Goal: Information Seeking & Learning: Learn about a topic

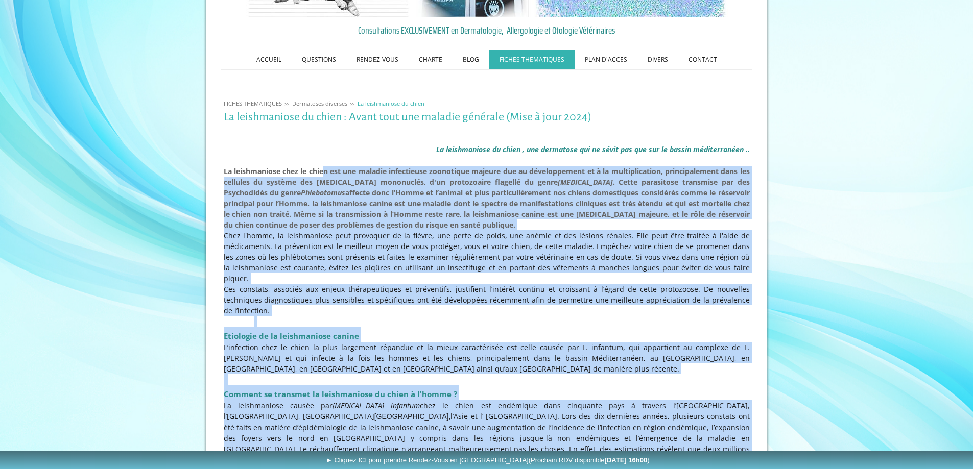
scroll to position [400, 0]
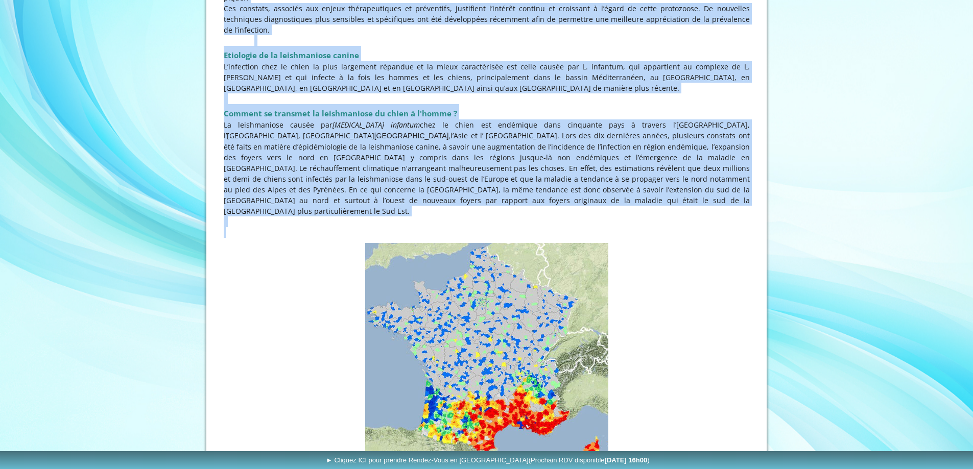
drag, startPoint x: 325, startPoint y: 280, endPoint x: 454, endPoint y: 481, distance: 238.3
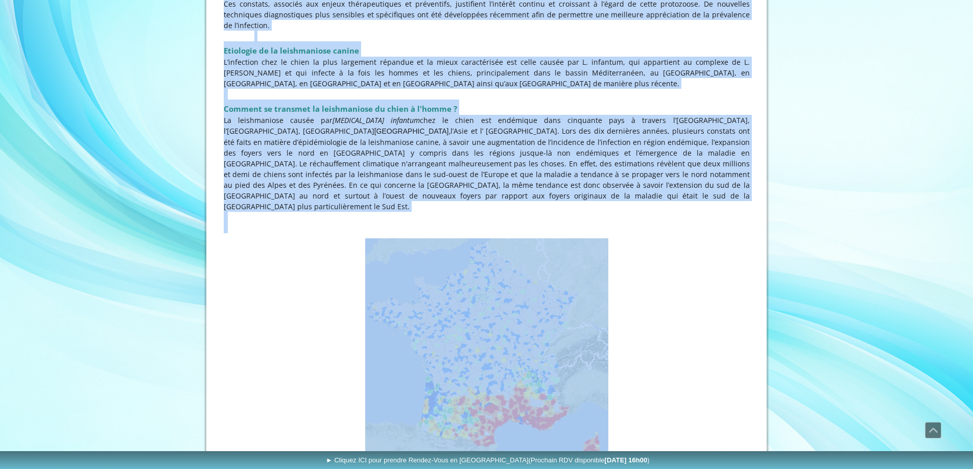
click at [286, 249] on figure "Répartition de le Leihmaniose chez le chien en [GEOGRAPHIC_DATA]" at bounding box center [487, 361] width 526 height 244
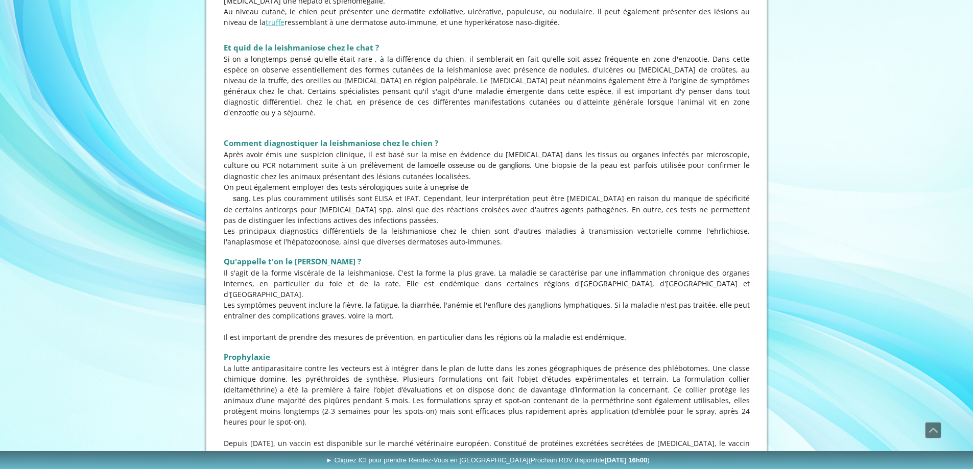
scroll to position [1370, 0]
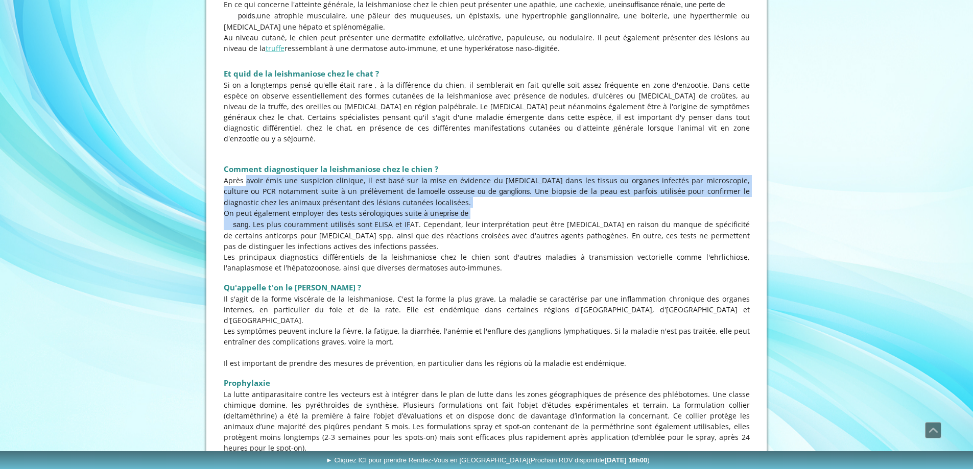
drag, startPoint x: 245, startPoint y: 129, endPoint x: 408, endPoint y: 175, distance: 169.9
click at [408, 175] on div "Comment diagnostiquer la leishmaniose chez le chien ? Après avoir émis une susp…" at bounding box center [486, 216] width 531 height 118
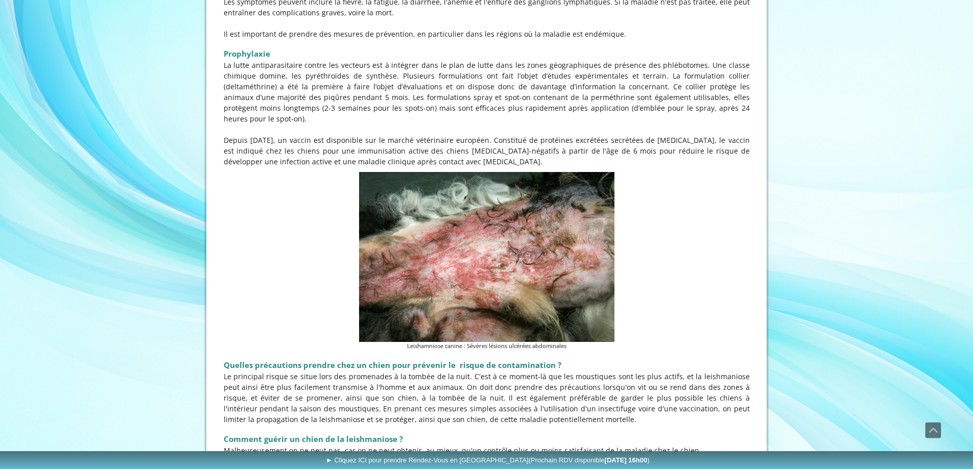
scroll to position [1830, 0]
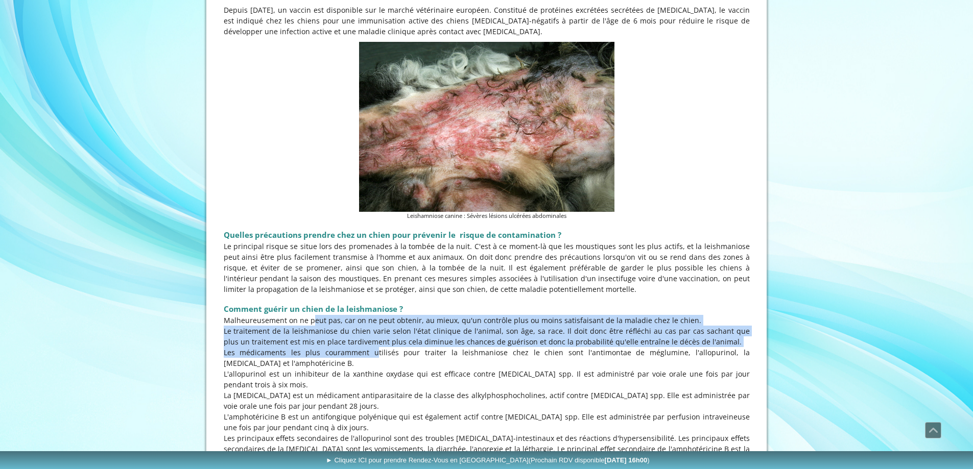
drag, startPoint x: 296, startPoint y: 245, endPoint x: 346, endPoint y: 290, distance: 67.7
click at [346, 297] on div "Comment guérir un chien de la leishmaniose ? Malheureusement on ne peut pas, ca…" at bounding box center [486, 475] width 531 height 356
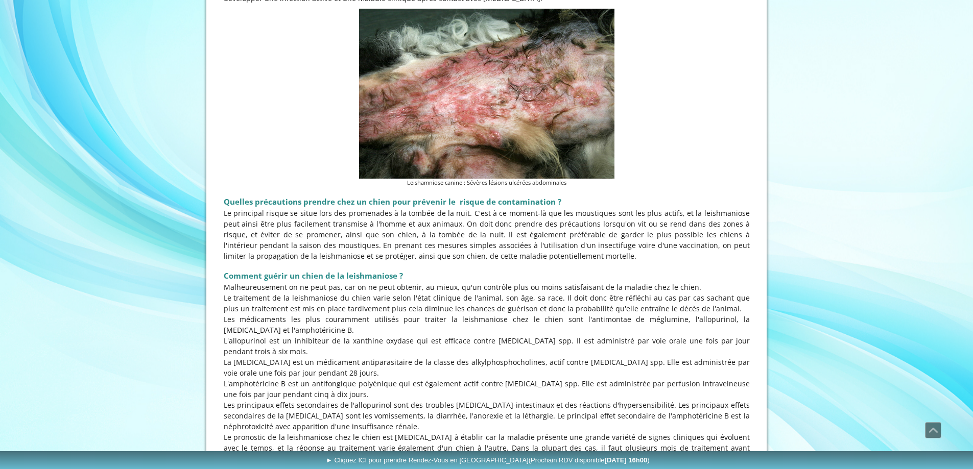
scroll to position [1881, 0]
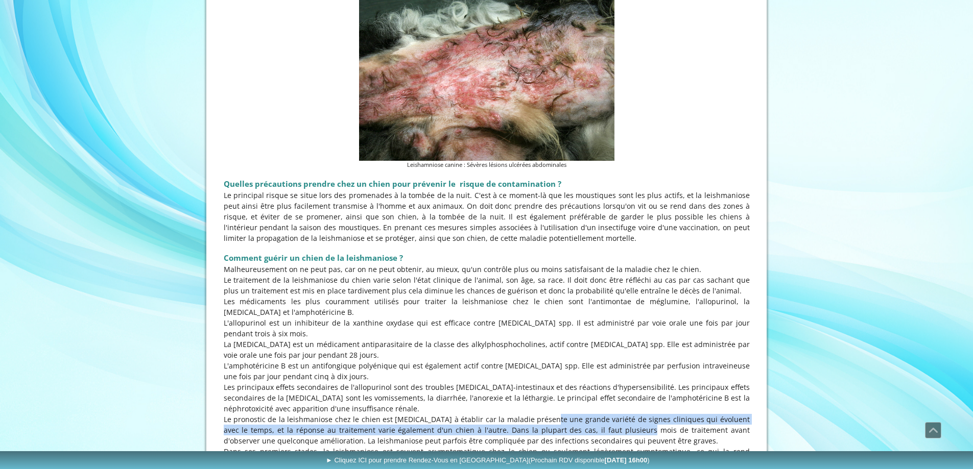
drag, startPoint x: 512, startPoint y: 345, endPoint x: 568, endPoint y: 353, distance: 56.8
click at [568, 414] on p "Le pronostic de la leishmaniose chez le chien est [MEDICAL_DATA] à établir car …" at bounding box center [487, 430] width 526 height 32
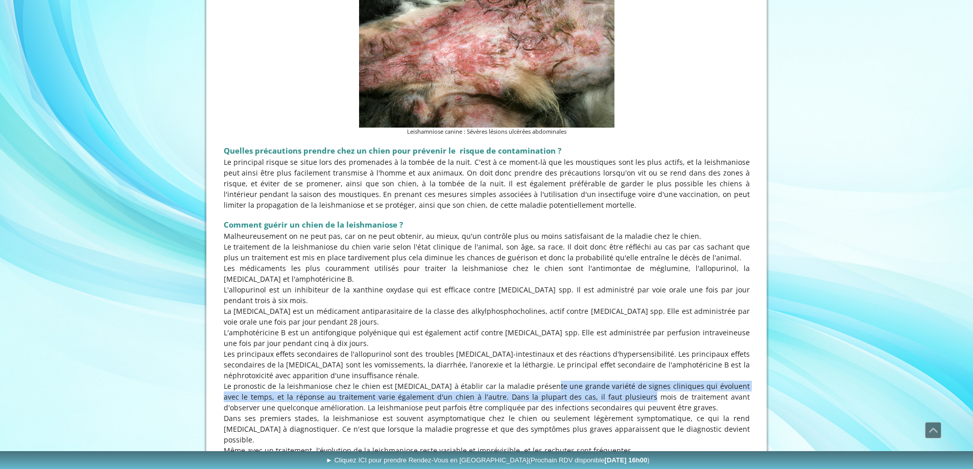
scroll to position [1932, 0]
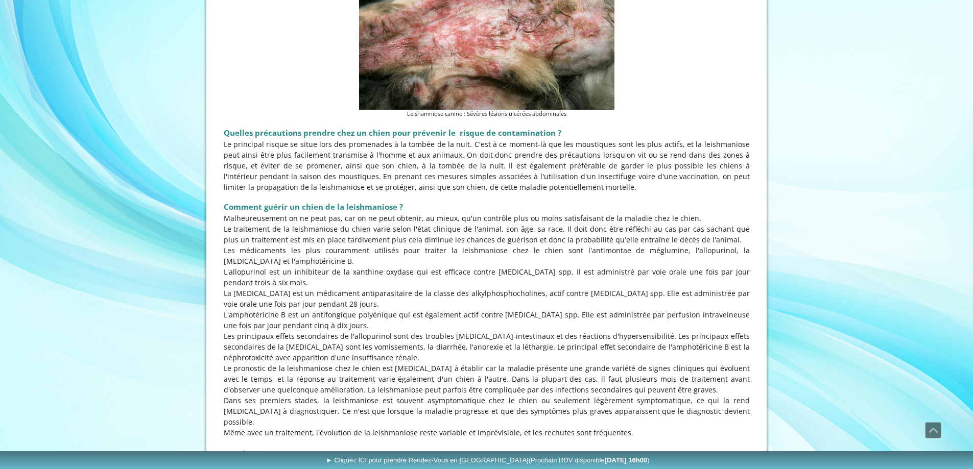
drag, startPoint x: 568, startPoint y: 381, endPoint x: 637, endPoint y: 419, distance: 78.9
click at [637, 419] on div "Comment guérir un chien de la leishmaniose ? Malheureusement on ne peut pas, ca…" at bounding box center [486, 373] width 531 height 356
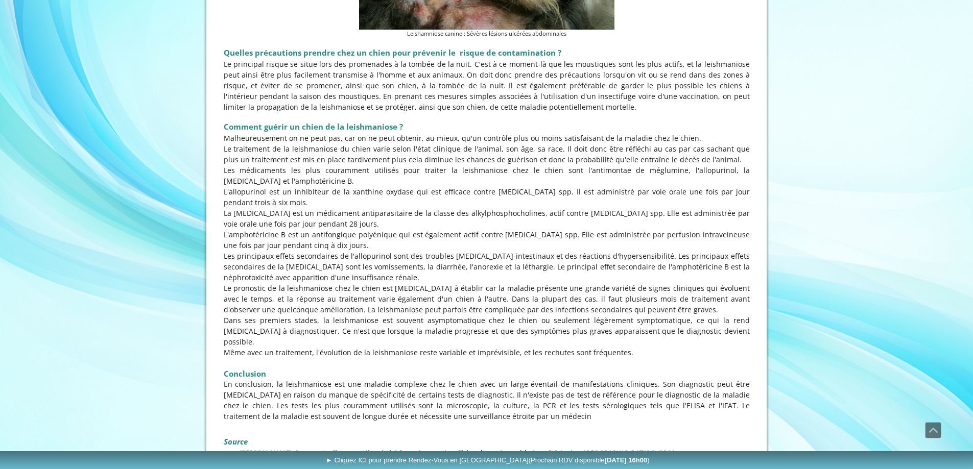
scroll to position [1971, 0]
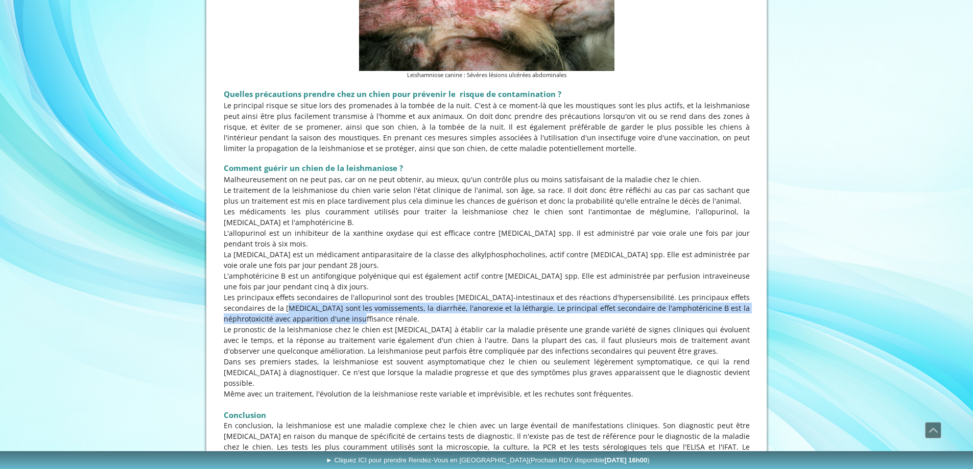
drag, startPoint x: 245, startPoint y: 238, endPoint x: 316, endPoint y: 246, distance: 70.9
click at [314, 292] on p "Les principaux effets secondaires de l'allopurinol sont des troubles [MEDICAL_D…" at bounding box center [487, 308] width 526 height 32
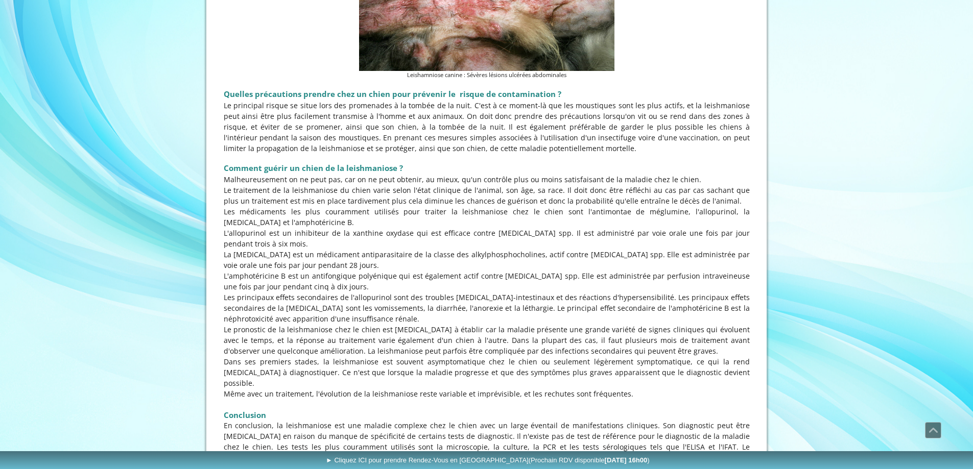
click at [427, 324] on p "Le pronostic de la leishmaniose chez le chien est [MEDICAL_DATA] à établir car …" at bounding box center [487, 340] width 526 height 32
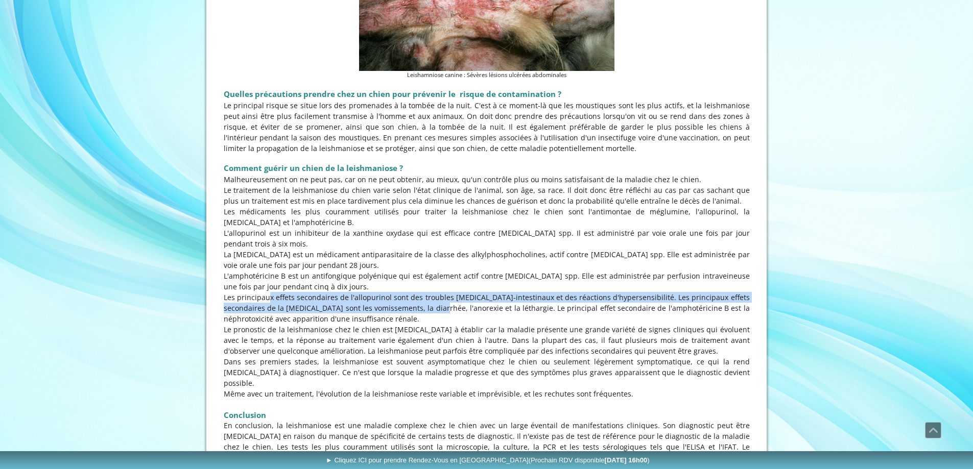
drag, startPoint x: 256, startPoint y: 221, endPoint x: 397, endPoint y: 232, distance: 141.4
click at [397, 292] on p "Les principaux effets secondaires de l'allopurinol sont des troubles [MEDICAL_D…" at bounding box center [487, 308] width 526 height 32
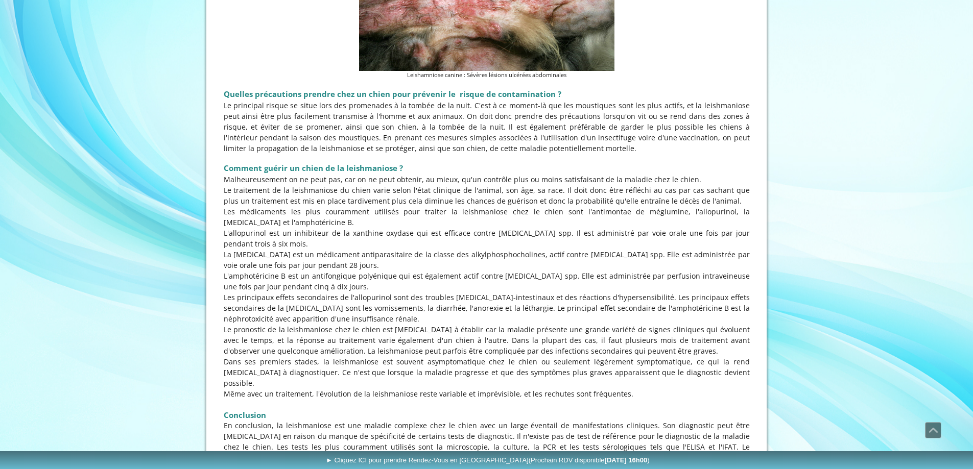
click at [471, 292] on p "Les principaux effets secondaires de l'allopurinol sont des troubles [MEDICAL_D…" at bounding box center [487, 308] width 526 height 32
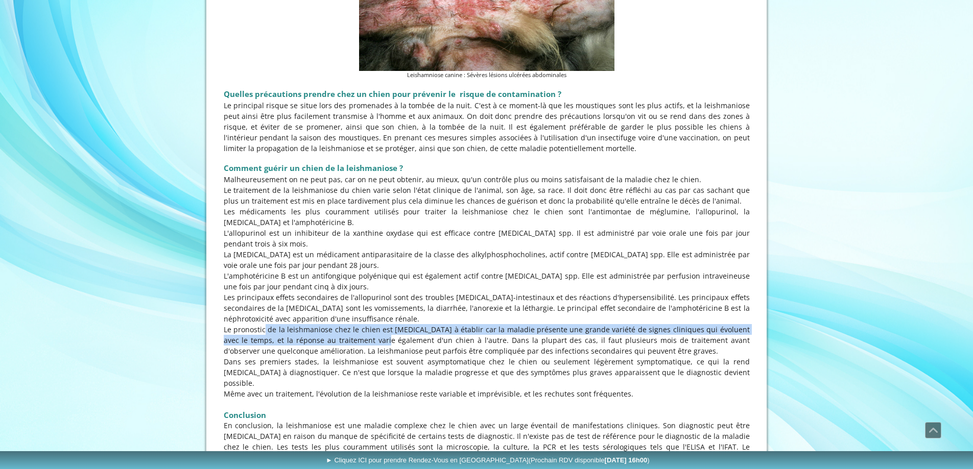
drag, startPoint x: 250, startPoint y: 252, endPoint x: 322, endPoint y: 263, distance: 72.9
click at [322, 324] on p "Le pronostic de la leishmaniose chez le chien est [MEDICAL_DATA] à établir car …" at bounding box center [487, 340] width 526 height 32
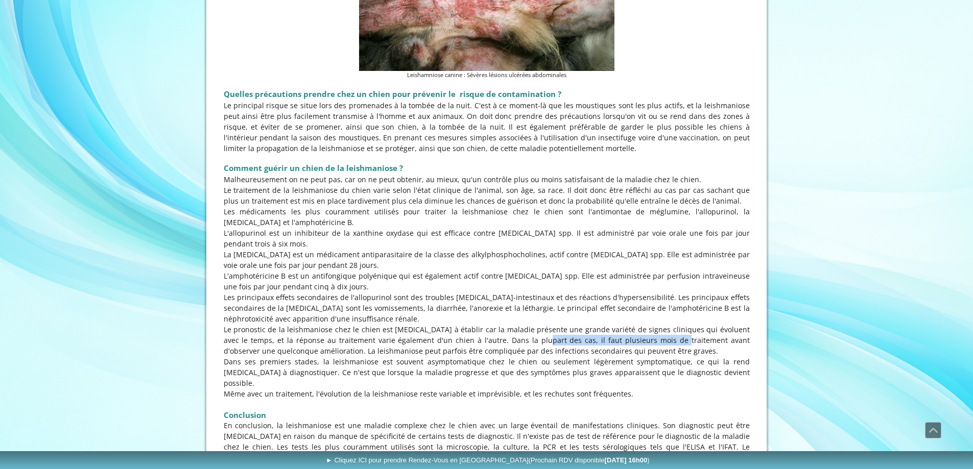
drag, startPoint x: 473, startPoint y: 269, endPoint x: 599, endPoint y: 269, distance: 125.6
click at [599, 324] on p "Le pronostic de la leishmaniose chez le chien est [MEDICAL_DATA] à établir car …" at bounding box center [487, 340] width 526 height 32
click at [648, 324] on p "Le pronostic de la leishmaniose chez le chien est [MEDICAL_DATA] à établir car …" at bounding box center [487, 340] width 526 height 32
drag, startPoint x: 287, startPoint y: 283, endPoint x: 350, endPoint y: 283, distance: 63.3
click at [350, 357] on p "Dans ses premiers stades, la leishmaniose est souvent asymptomatique chez le ch…" at bounding box center [487, 373] width 526 height 32
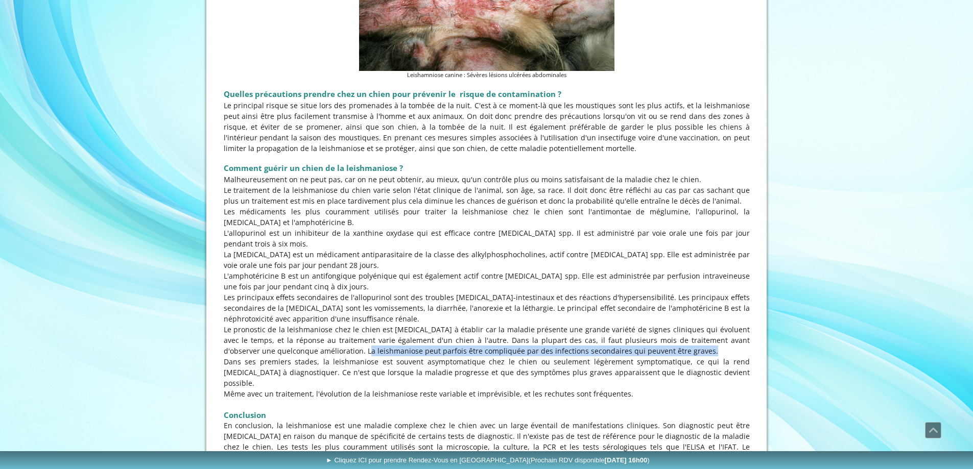
drag, startPoint x: 272, startPoint y: 276, endPoint x: 606, endPoint y: 279, distance: 334.6
click at [606, 324] on p "Le pronostic de la leishmaniose chez le chien est [MEDICAL_DATA] à établir car …" at bounding box center [487, 340] width 526 height 32
click at [657, 324] on p "Le pronostic de la leishmaniose chez le chien est [MEDICAL_DATA] à établir car …" at bounding box center [487, 340] width 526 height 32
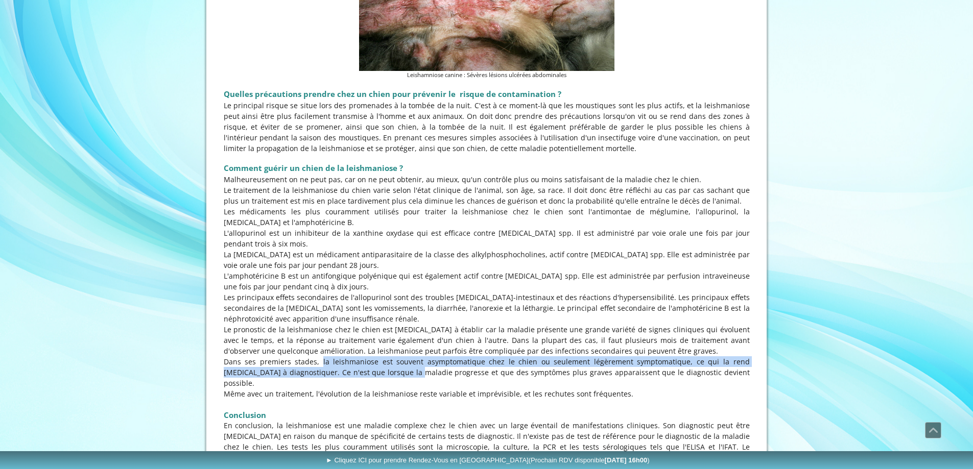
drag, startPoint x: 299, startPoint y: 287, endPoint x: 361, endPoint y: 295, distance: 62.3
click at [358, 357] on p "Dans ses premiers stades, la leishmaniose est souvent asymptomatique chez le ch…" at bounding box center [487, 373] width 526 height 32
click at [448, 357] on p "Dans ses premiers stades, la leishmaniose est souvent asymptomatique chez le ch…" at bounding box center [487, 373] width 526 height 32
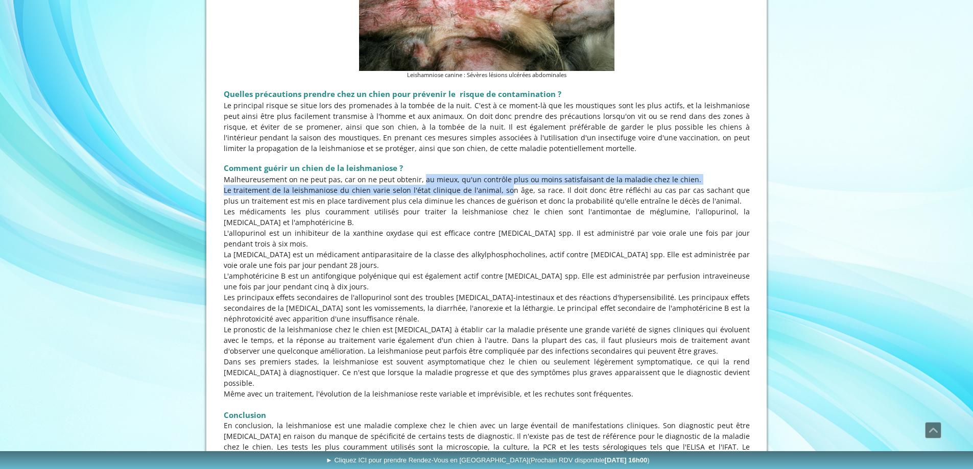
drag, startPoint x: 408, startPoint y: 104, endPoint x: 486, endPoint y: 110, distance: 78.9
click at [486, 156] on div "Comment guérir un chien de la leishmaniose ? Malheureusement on ne peut pas, ca…" at bounding box center [486, 334] width 531 height 356
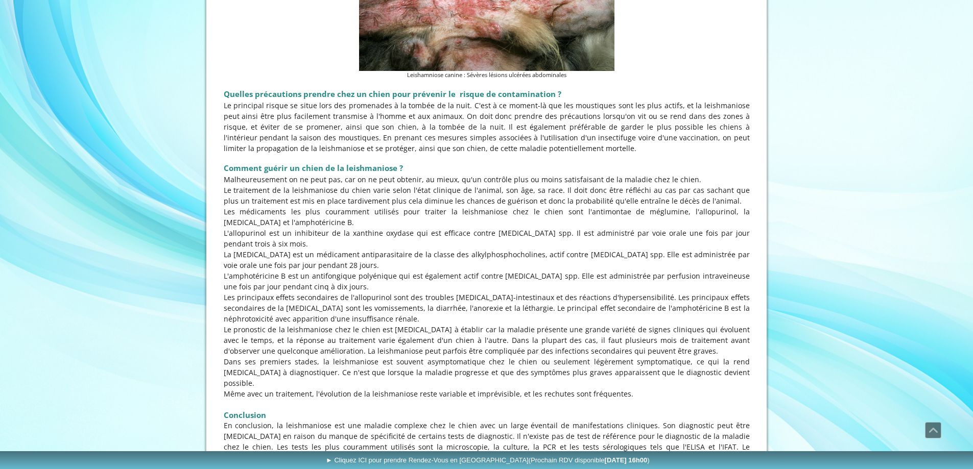
click at [280, 185] on p "Le traitement de la leishmaniose du chien varie selon l'état clinique de l'anim…" at bounding box center [487, 195] width 526 height 21
drag, startPoint x: 366, startPoint y: 117, endPoint x: 586, endPoint y: 115, distance: 220.2
click at [582, 185] on p "Le traitement de la leishmaniose du chien varie selon l'état clinique de l'anim…" at bounding box center [487, 195] width 526 height 21
drag, startPoint x: 679, startPoint y: 114, endPoint x: 731, endPoint y: 116, distance: 52.1
click at [710, 185] on p "Le traitement de la leishmaniose du chien varie selon l'état clinique de l'anim…" at bounding box center [487, 195] width 526 height 21
